Goal: Task Accomplishment & Management: Complete application form

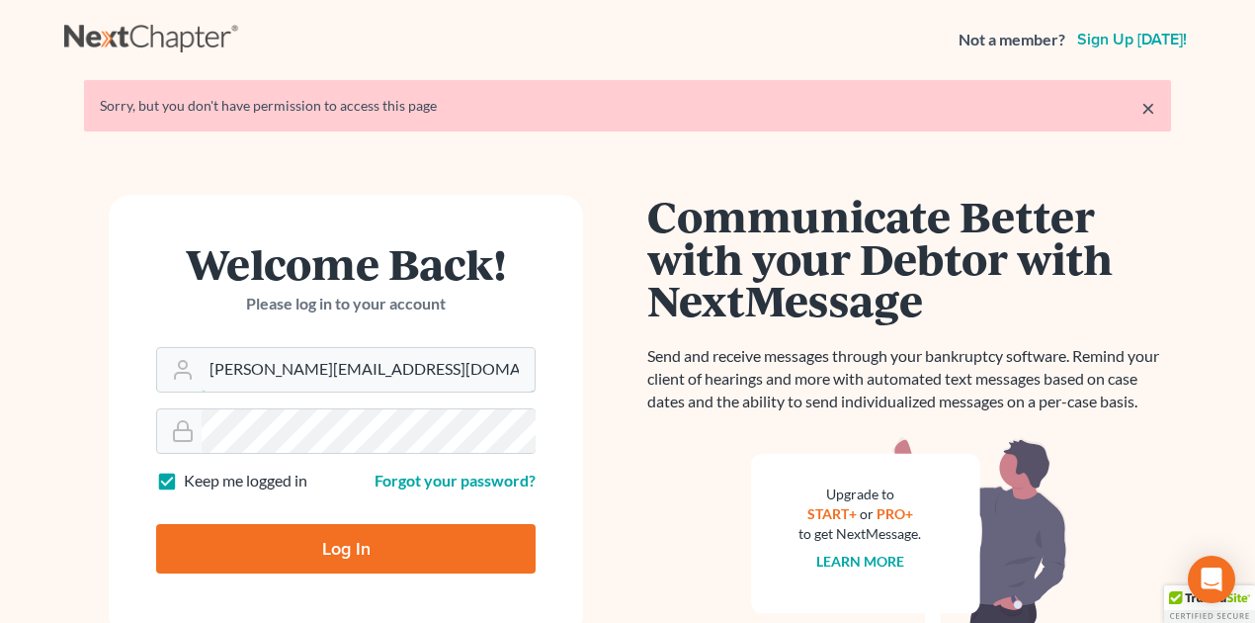
drag, startPoint x: 206, startPoint y: 370, endPoint x: 1204, endPoint y: 356, distance: 998.2
click at [1204, 356] on main "× Sorry, but you don't have permission to access this page Welcome Back! Please…" at bounding box center [627, 430] width 1255 height 703
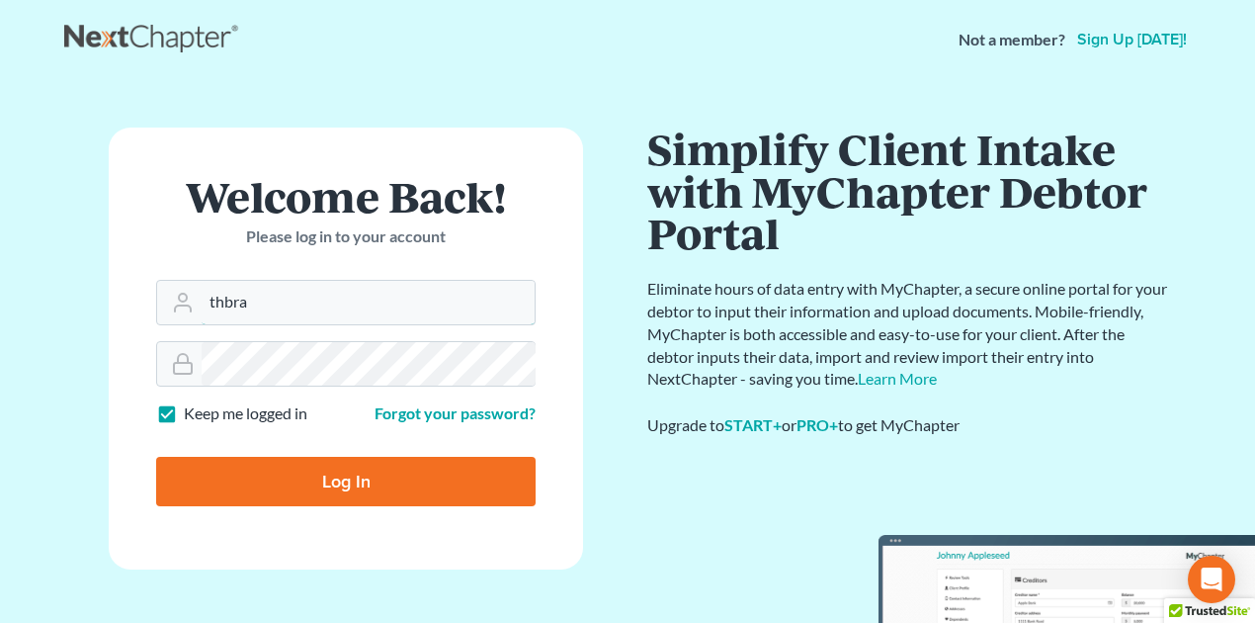
type input "[EMAIL_ADDRESS][DOMAIN_NAME]"
click at [366, 489] on input "Log In" at bounding box center [345, 481] width 379 height 49
type input "Thinking..."
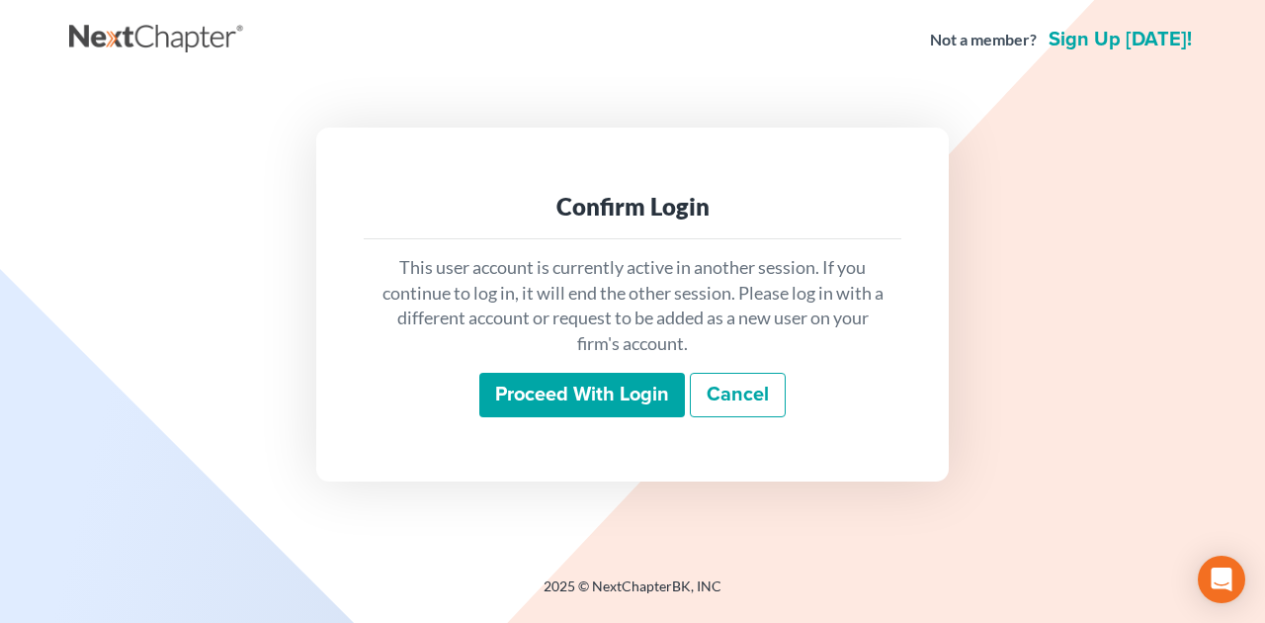
click at [563, 390] on input "Proceed with login" at bounding box center [582, 395] width 206 height 45
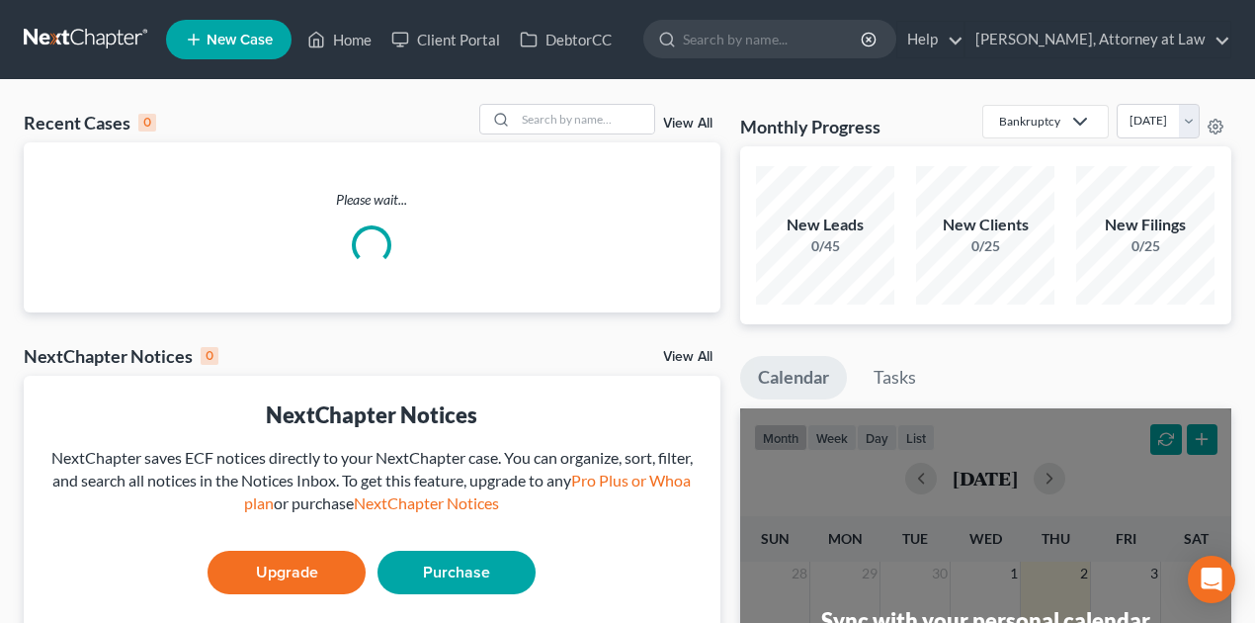
click at [686, 117] on link "View All" at bounding box center [687, 124] width 49 height 14
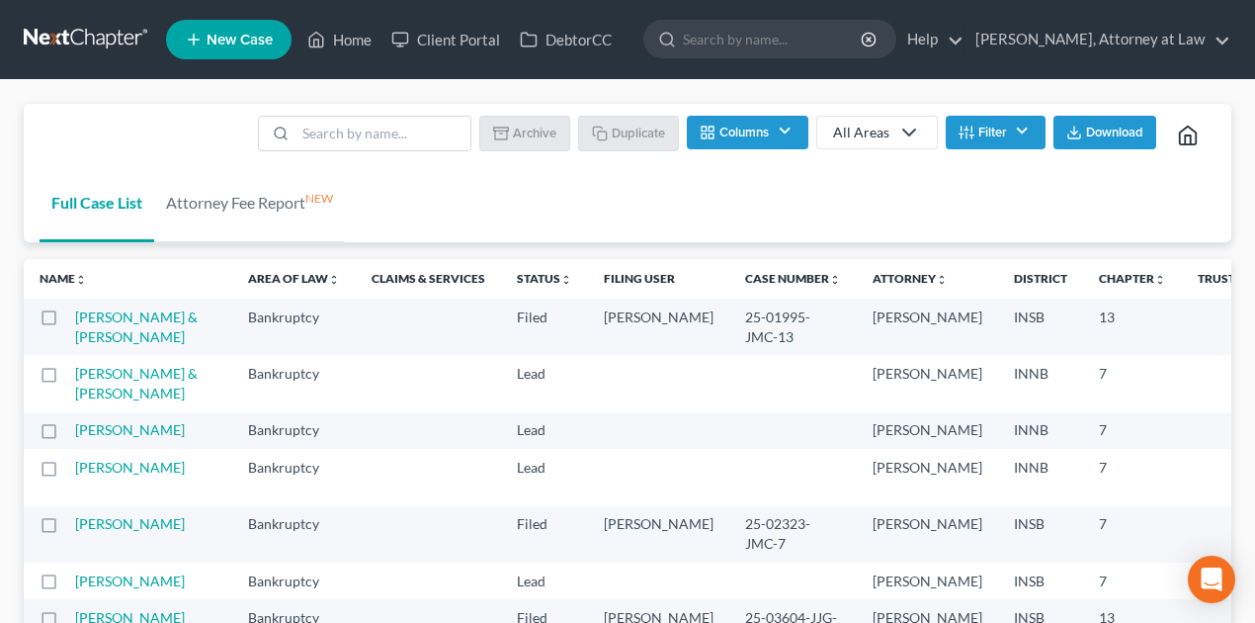
click at [982, 126] on button "Filter" at bounding box center [996, 133] width 100 height 34
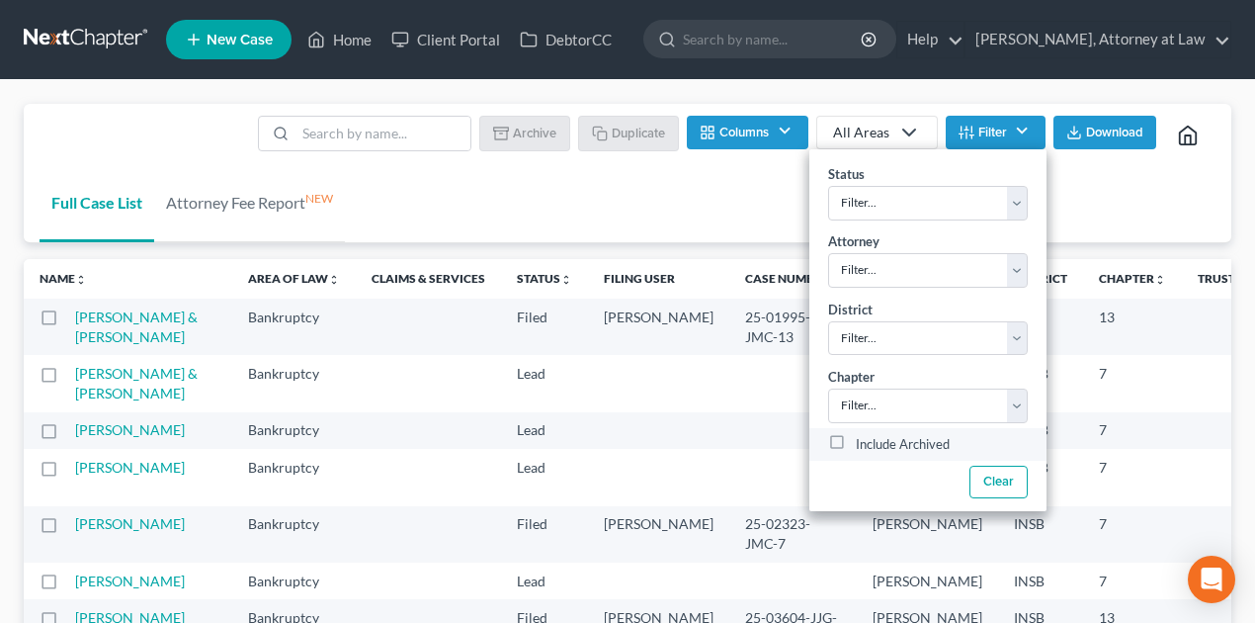
click at [856, 443] on label "Include Archived" at bounding box center [903, 444] width 94 height 24
click at [864, 443] on input "Include Archived" at bounding box center [870, 438] width 13 height 13
checkbox input "true"
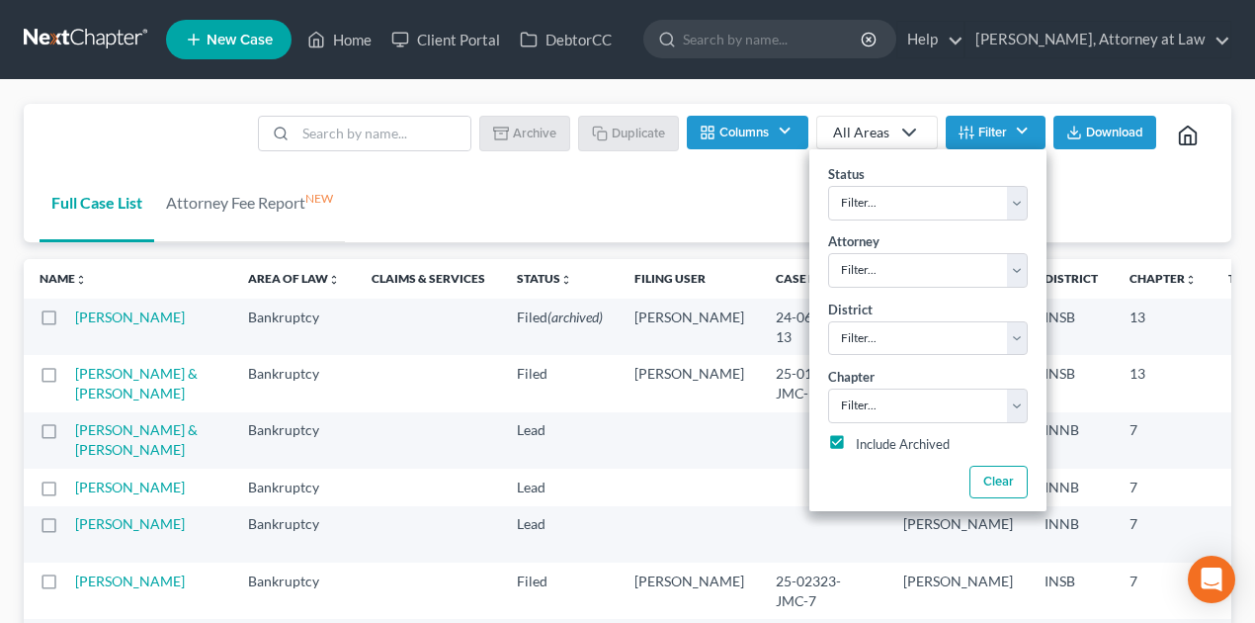
click at [97, 326] on td "Bradburn, Thomas" at bounding box center [153, 326] width 157 height 56
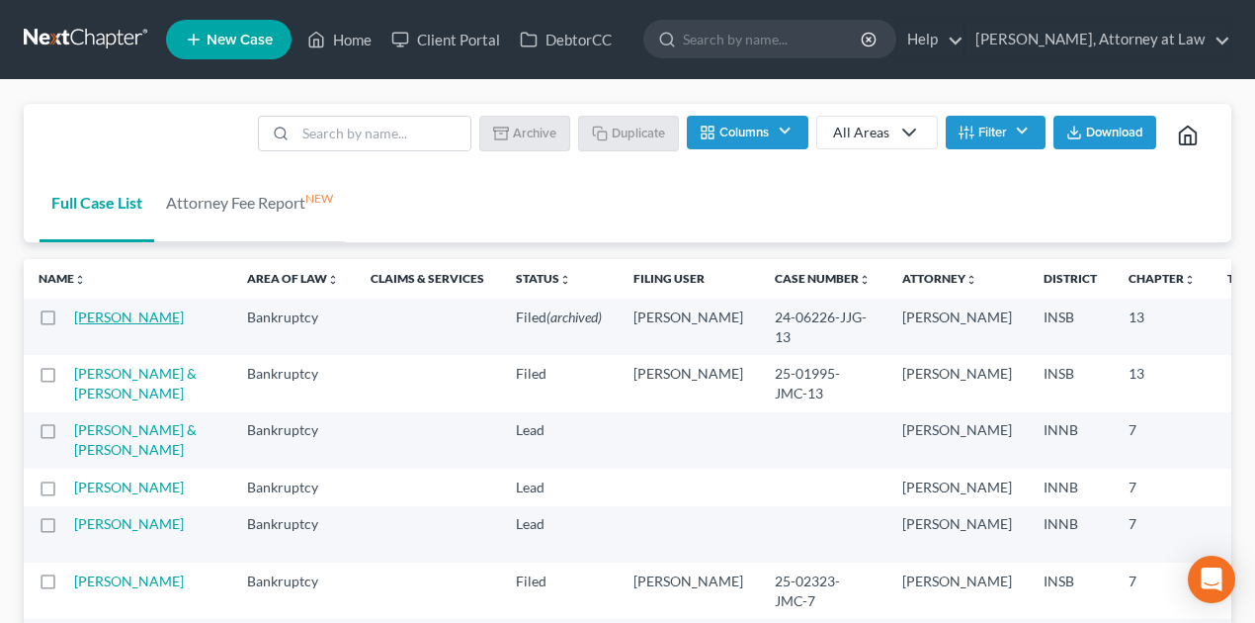
click at [107, 314] on link "Bradburn, Thomas" at bounding box center [129, 316] width 110 height 17
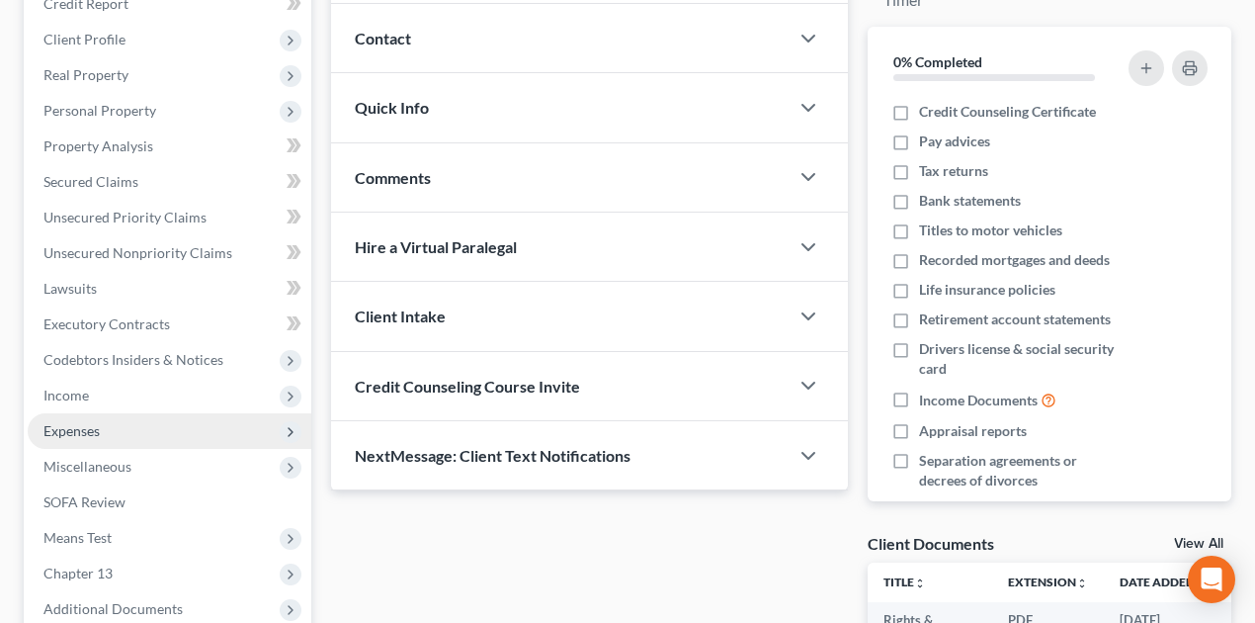
scroll to position [263, 0]
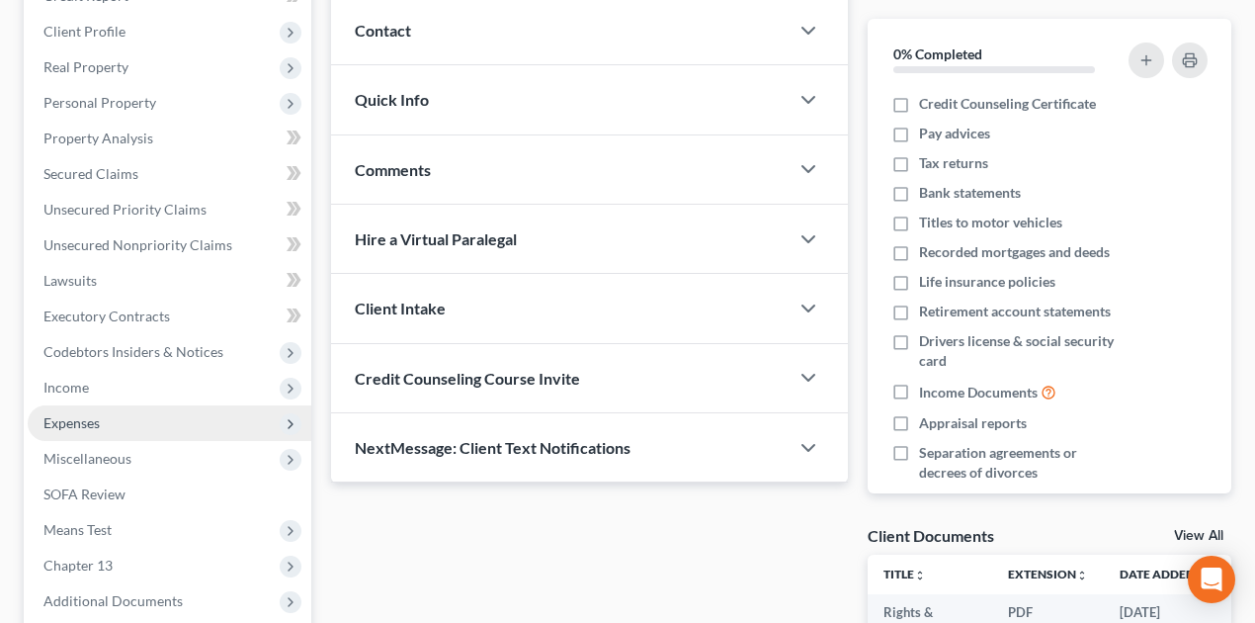
click at [134, 423] on span "Expenses" at bounding box center [170, 423] width 284 height 36
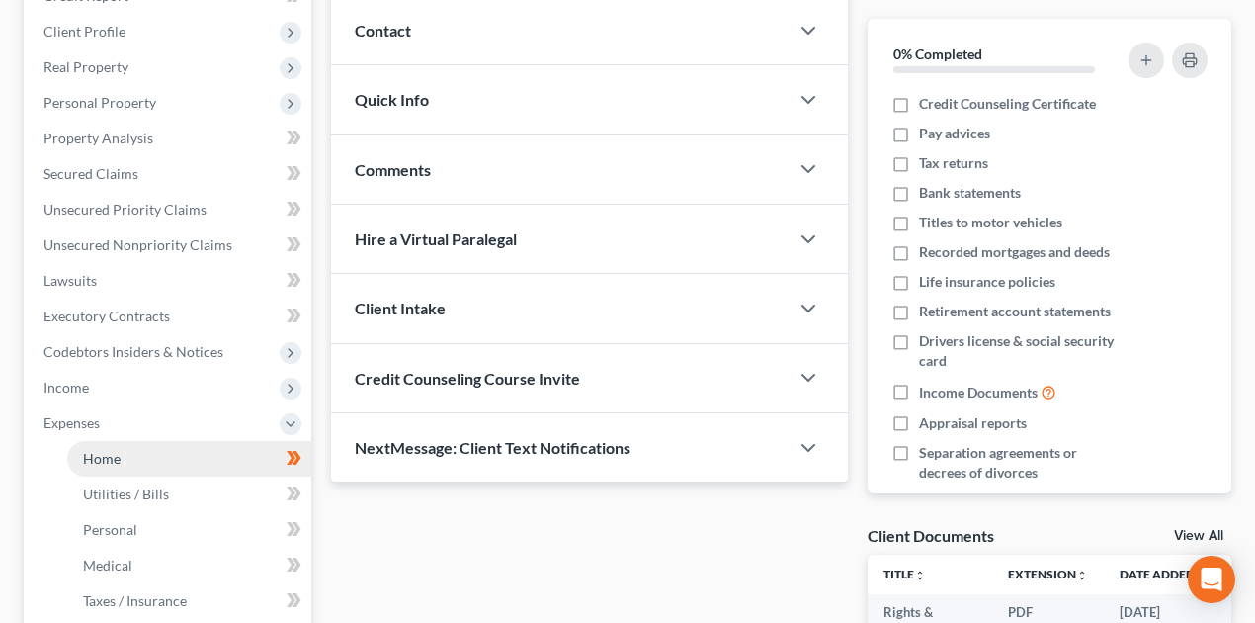
click at [107, 454] on span "Home" at bounding box center [102, 458] width 38 height 17
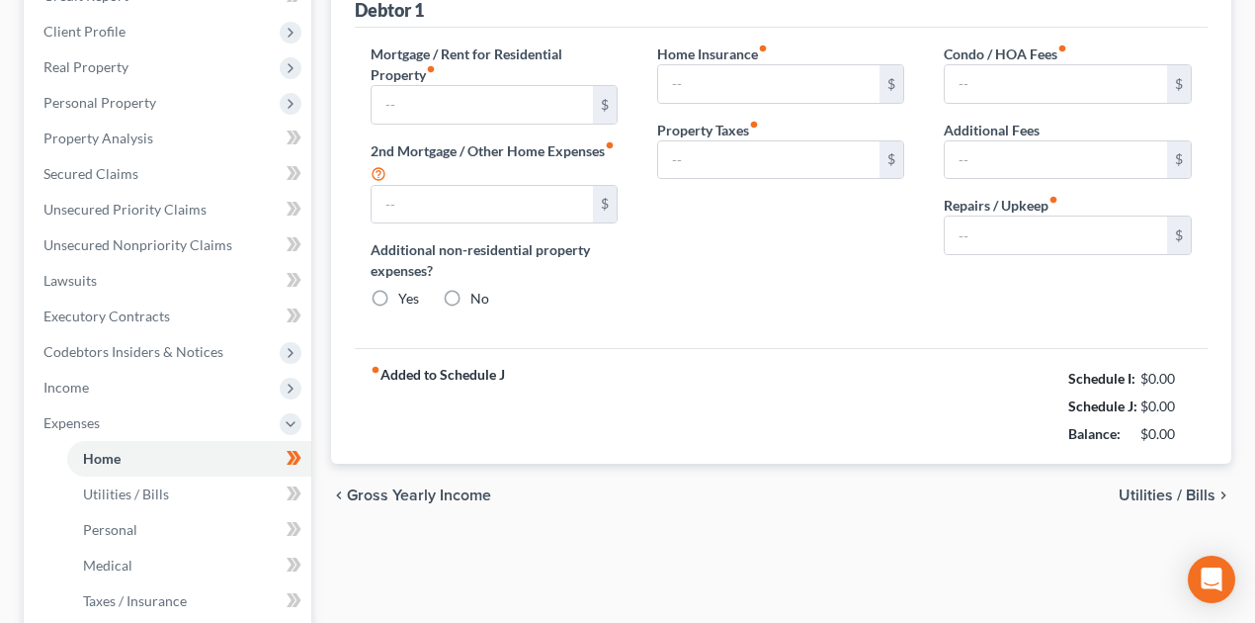
type input "0.00"
radio input "true"
type input "0.00"
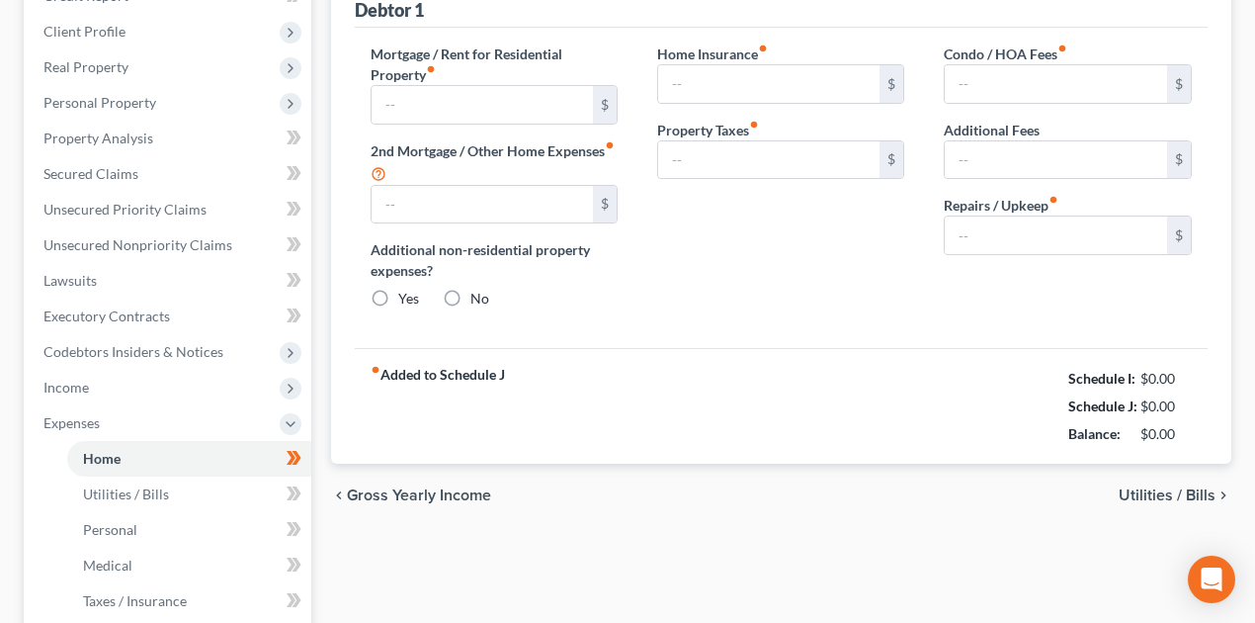
type input "200.00"
type input "0.00"
type input "150.00"
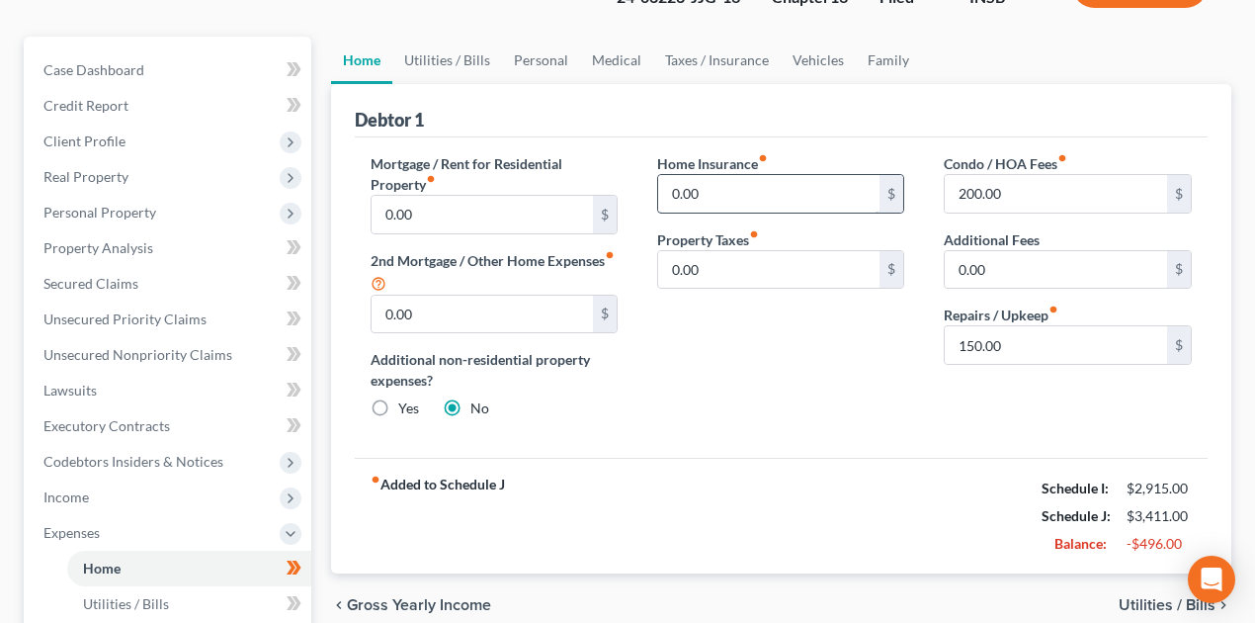
scroll to position [198, 0]
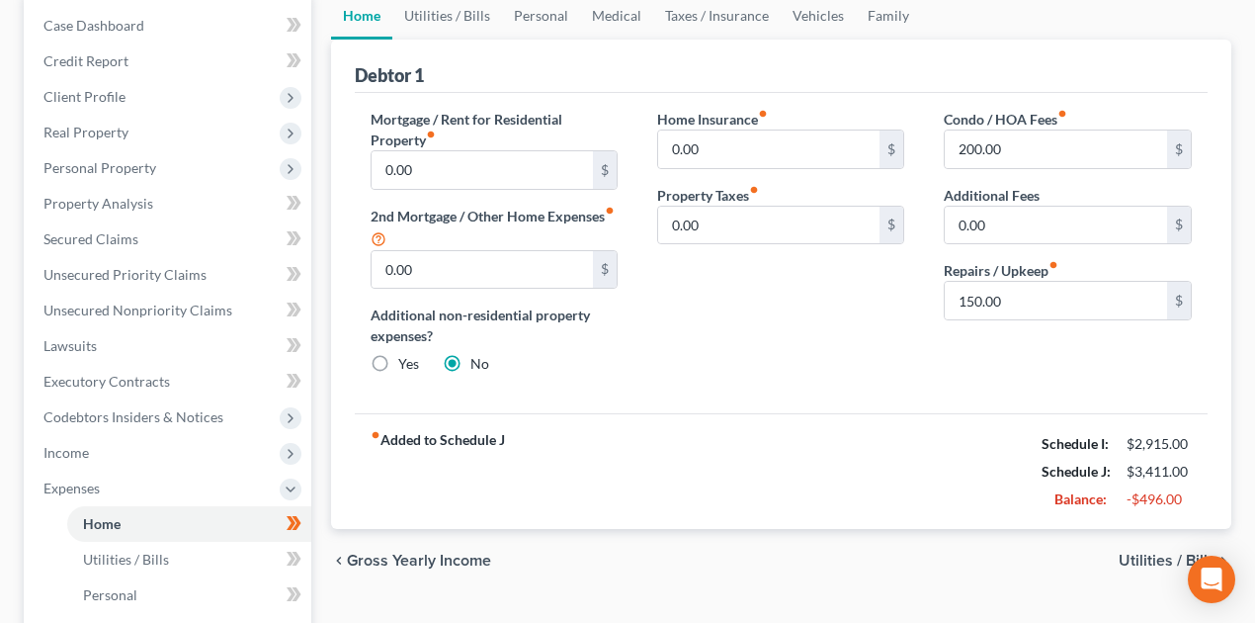
click at [1153, 552] on span "Utilities / Bills" at bounding box center [1167, 560] width 97 height 16
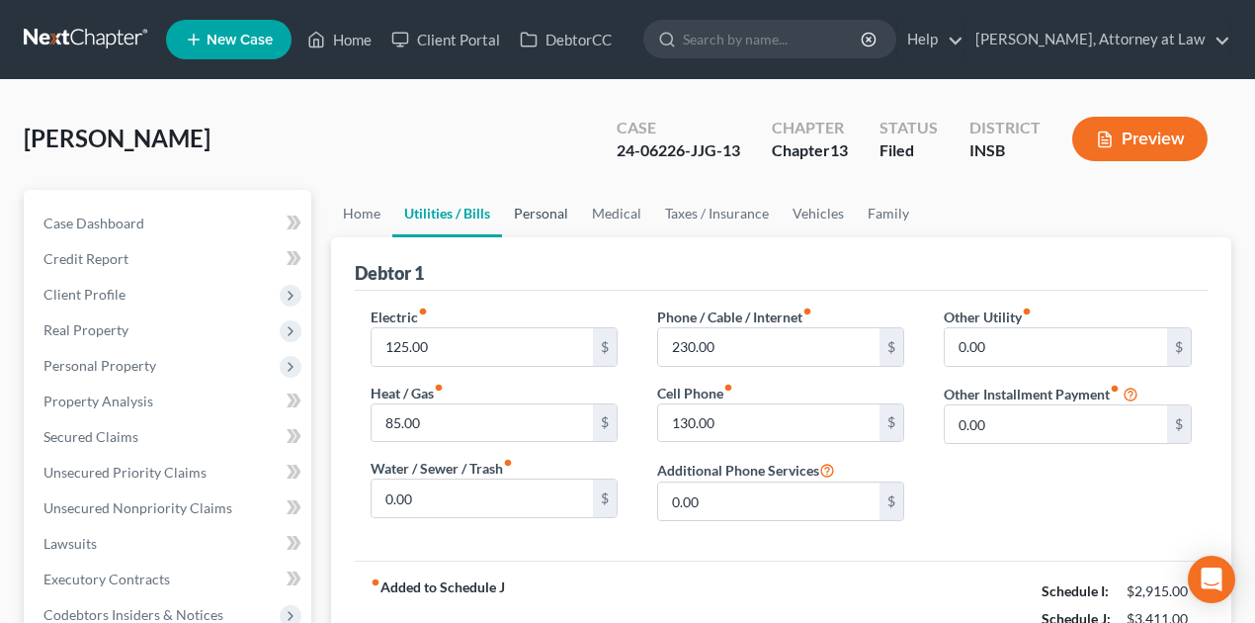
click at [538, 208] on link "Personal" at bounding box center [541, 213] width 78 height 47
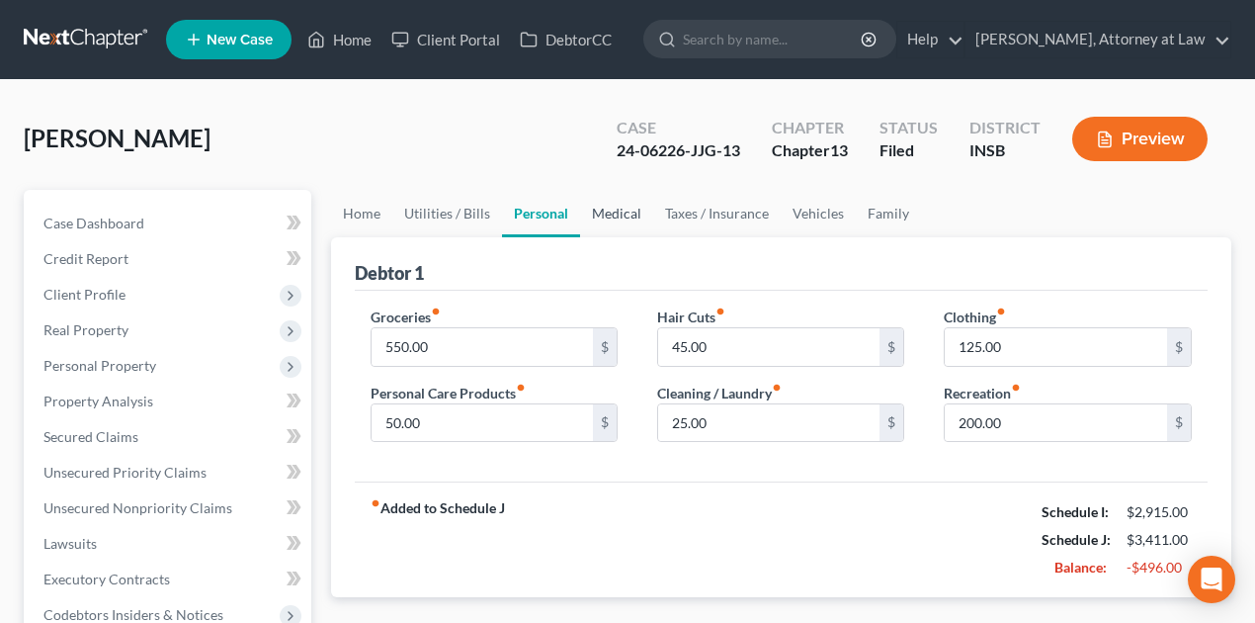
click at [609, 209] on link "Medical" at bounding box center [616, 213] width 73 height 47
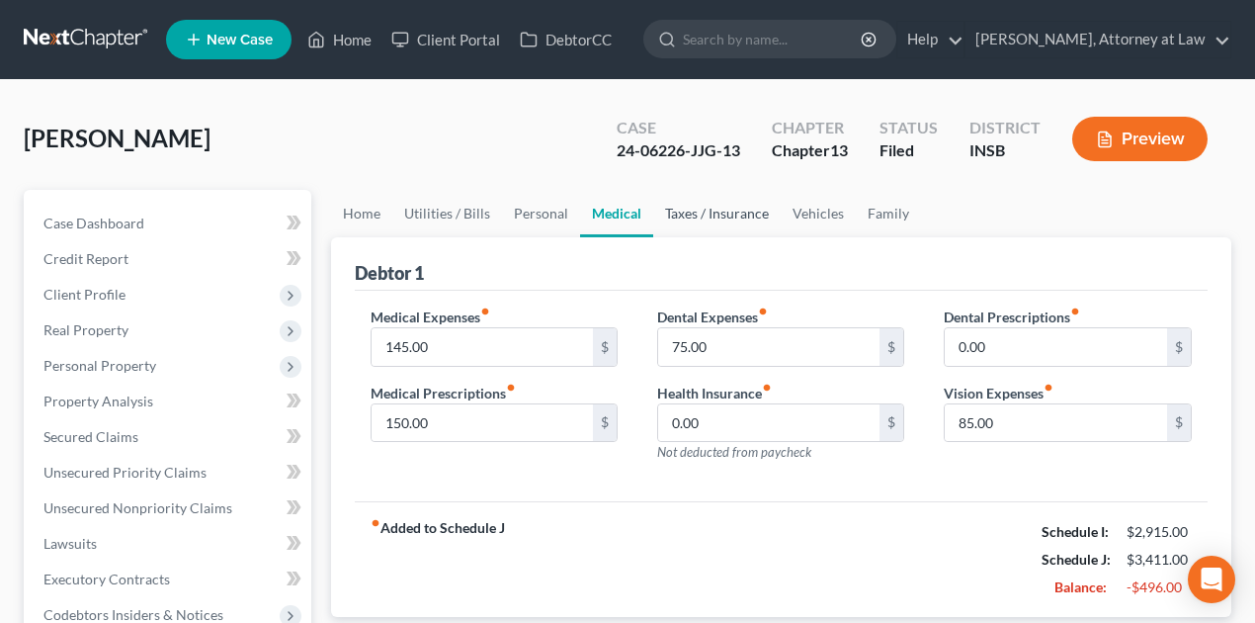
click at [688, 210] on link "Taxes / Insurance" at bounding box center [716, 213] width 127 height 47
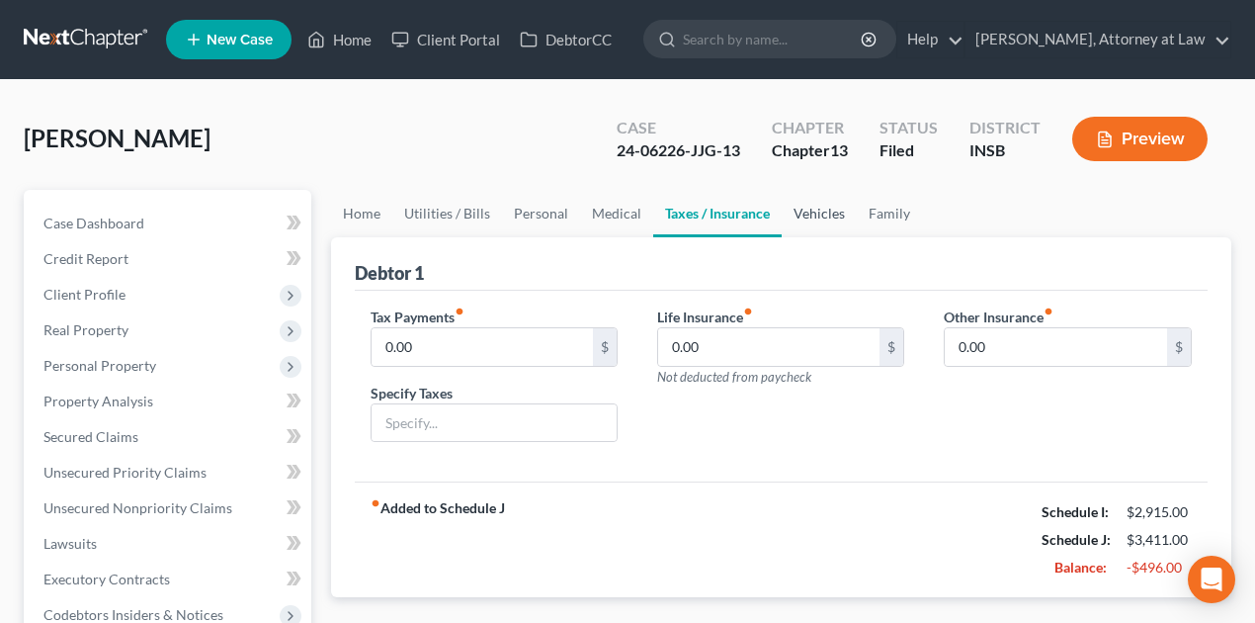
click at [818, 211] on link "Vehicles" at bounding box center [819, 213] width 75 height 47
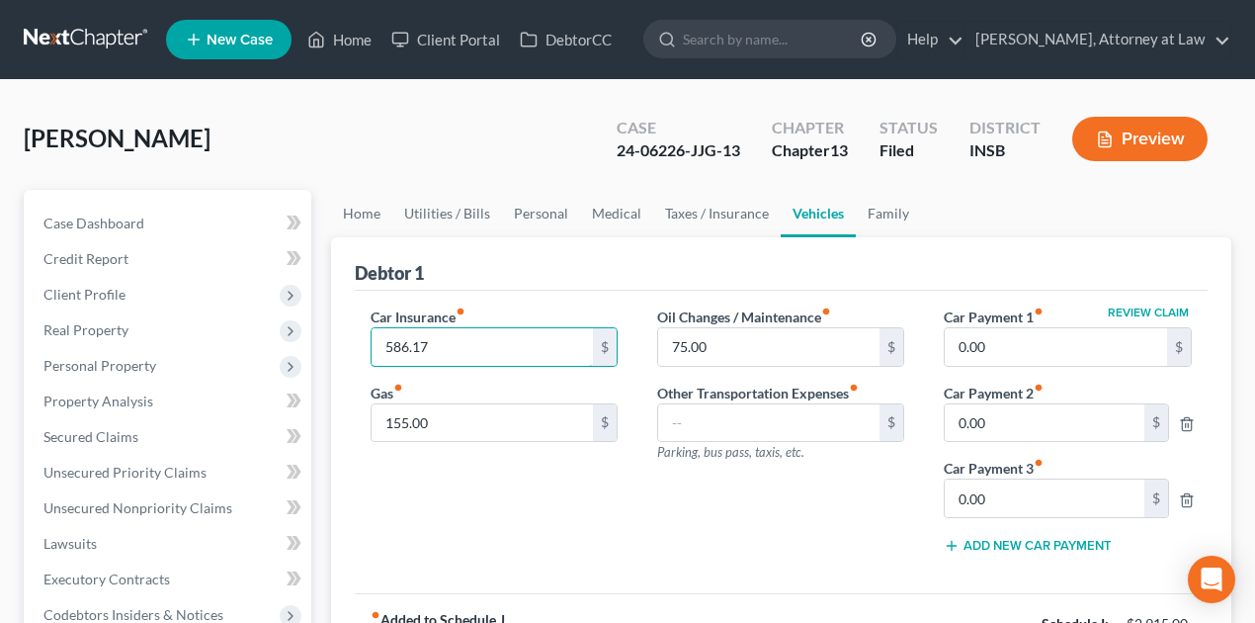
type input "586.17"
click at [589, 522] on div "Car Insurance fiber_manual_record 586.17 $ Gas fiber_manual_record 155.00 $" at bounding box center [494, 437] width 287 height 263
click at [891, 211] on link "Family" at bounding box center [888, 213] width 65 height 47
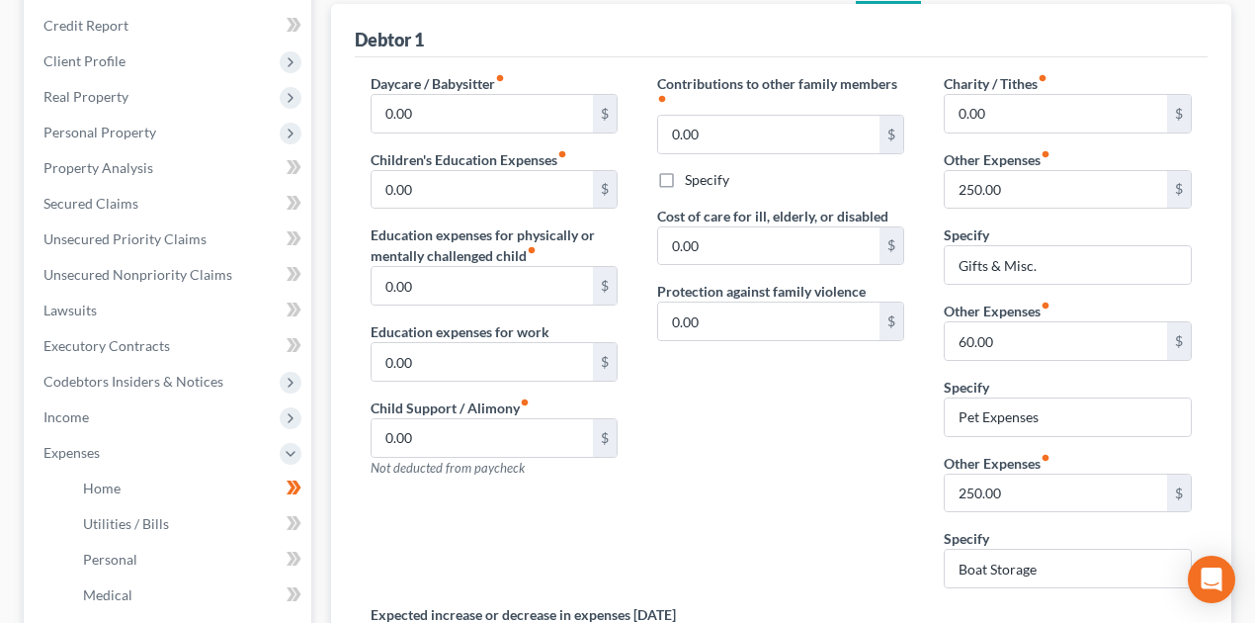
scroll to position [263, 0]
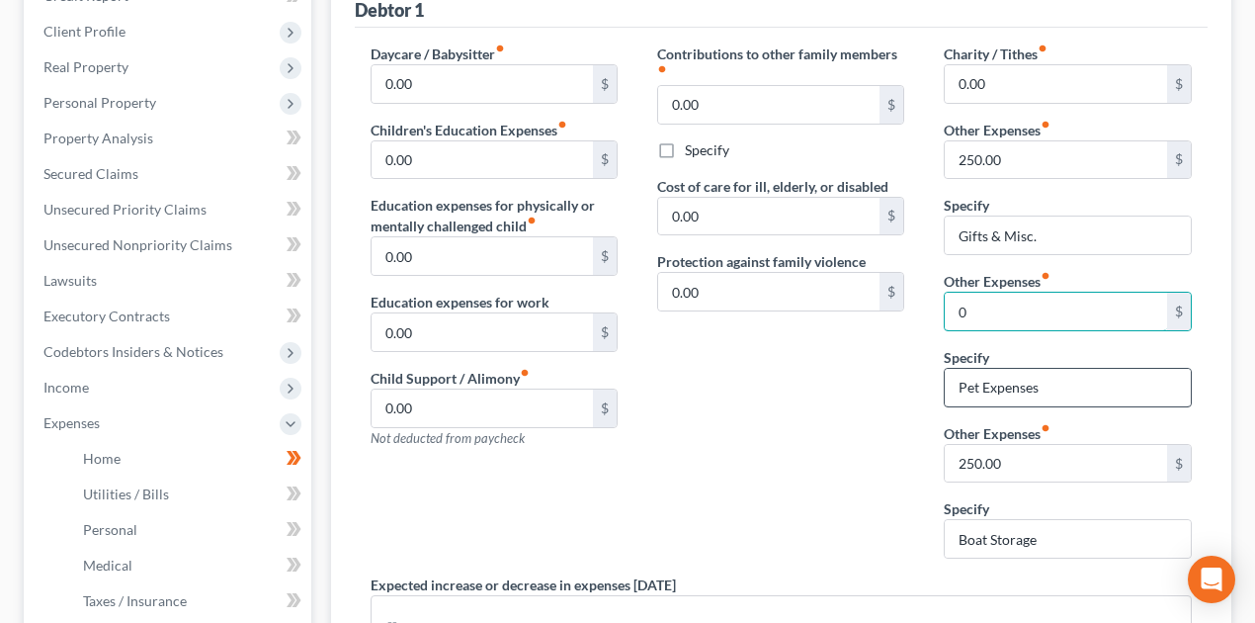
type input "0"
drag, startPoint x: 959, startPoint y: 383, endPoint x: 1123, endPoint y: 381, distance: 164.1
click at [1123, 381] on input "Pet Expenses" at bounding box center [1067, 388] width 245 height 38
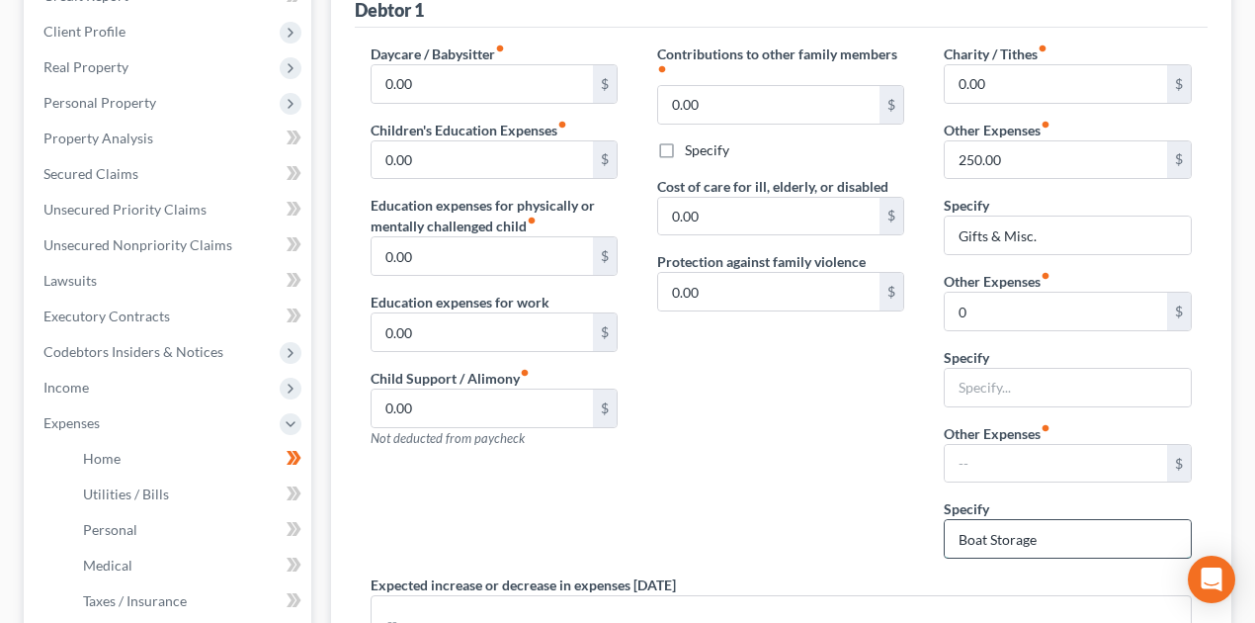
drag, startPoint x: 959, startPoint y: 533, endPoint x: 1065, endPoint y: 538, distance: 106.8
click at [1065, 538] on input "Boat Storage" at bounding box center [1067, 539] width 245 height 38
click at [796, 534] on div "Contributions to other family members fiber_manual_record 0.00 $ Specify Cost o…" at bounding box center [780, 308] width 287 height 531
drag, startPoint x: 72, startPoint y: 387, endPoint x: 96, endPoint y: 385, distance: 23.8
click at [72, 387] on span "Income" at bounding box center [65, 386] width 45 height 17
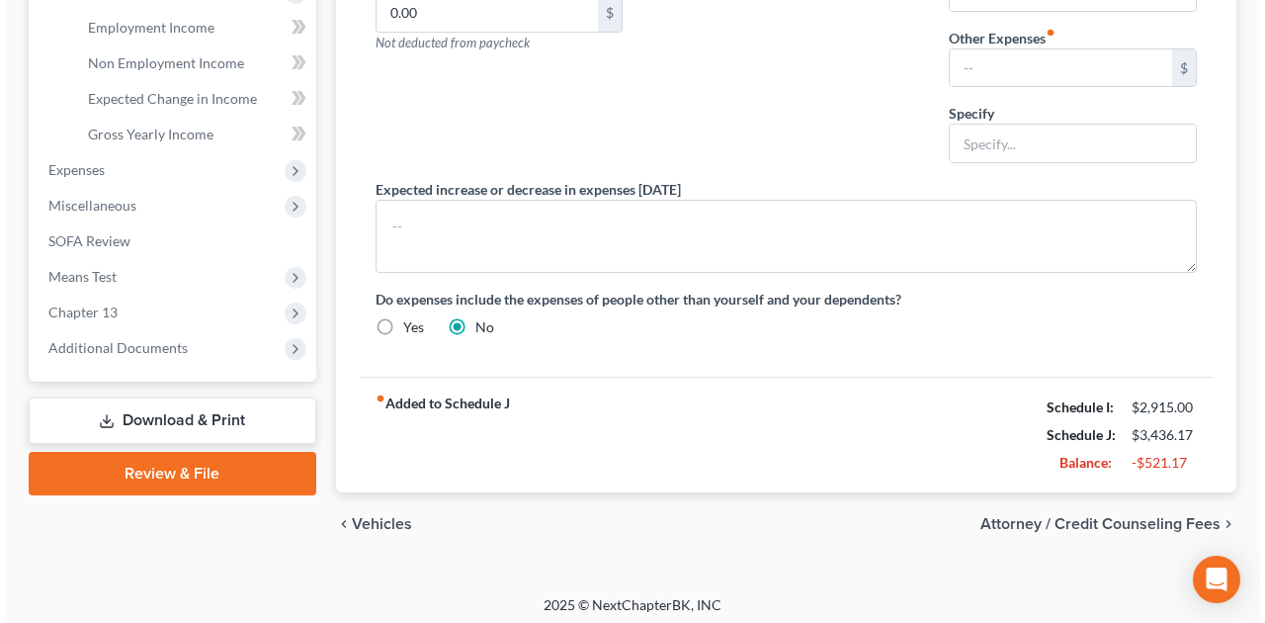
scroll to position [659, 0]
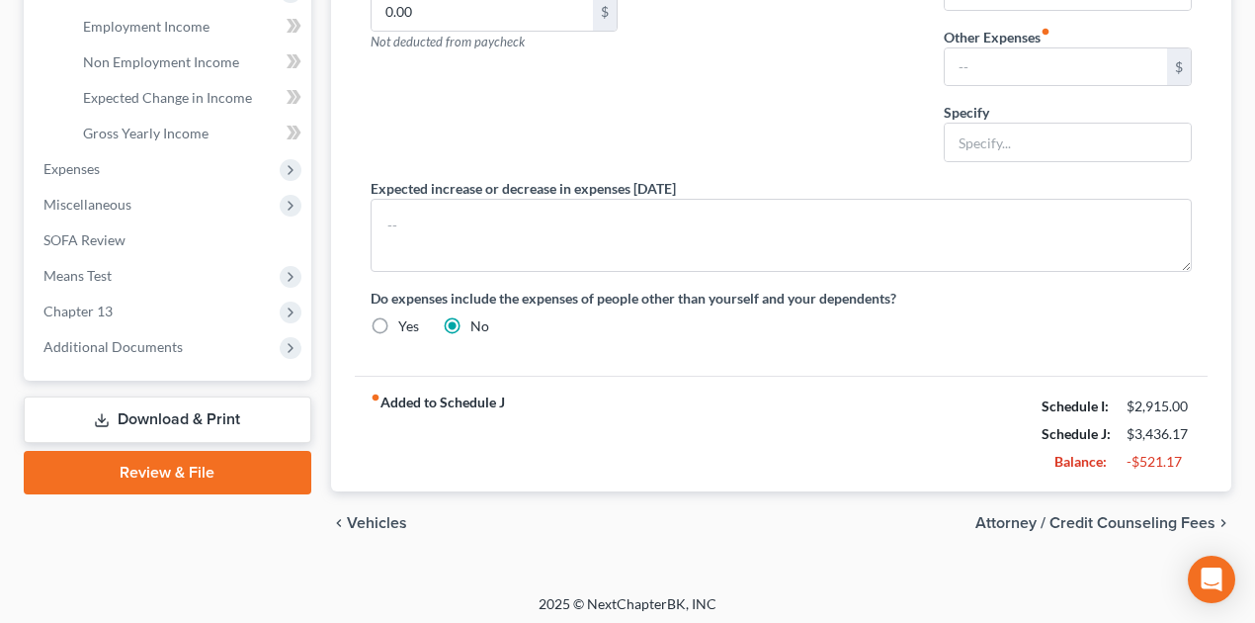
click at [1102, 515] on span "Attorney / Credit Counseling Fees" at bounding box center [1095, 523] width 240 height 16
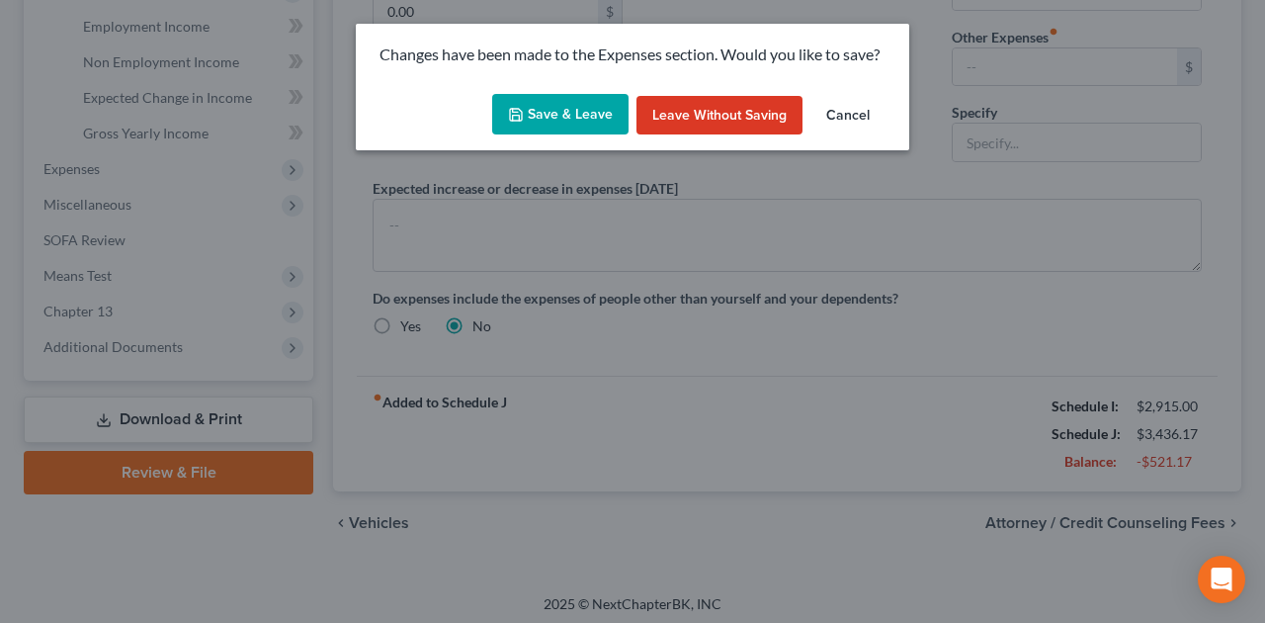
click at [563, 119] on button "Save & Leave" at bounding box center [560, 115] width 136 height 42
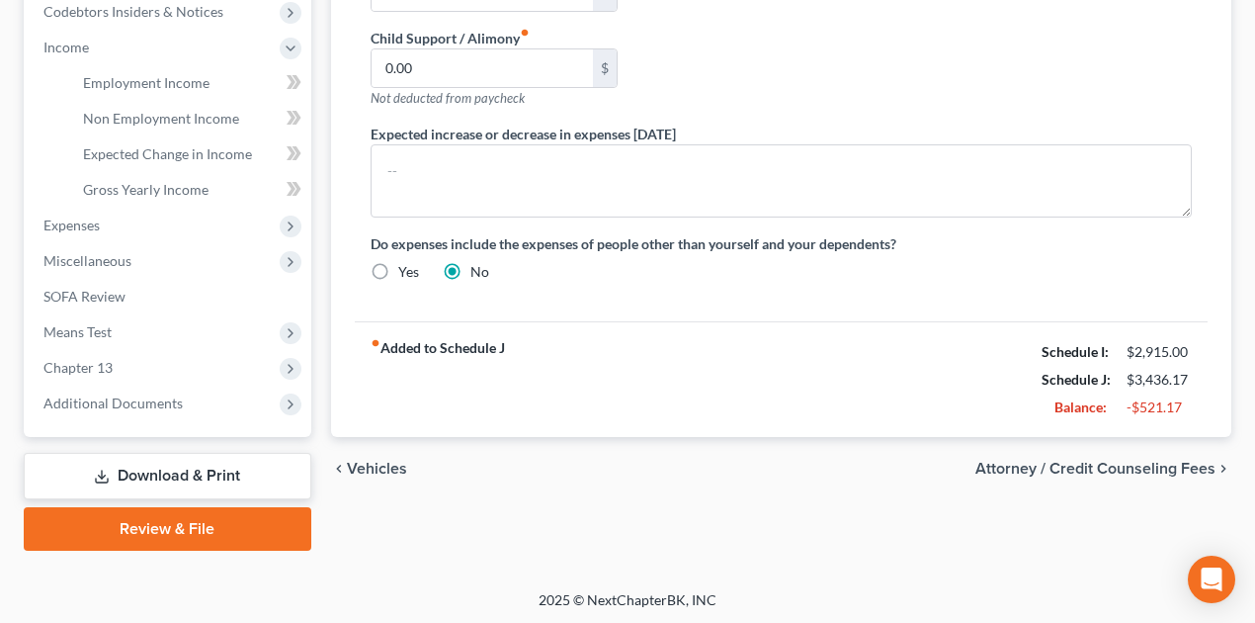
select select "0"
